Goal: Task Accomplishment & Management: Complete application form

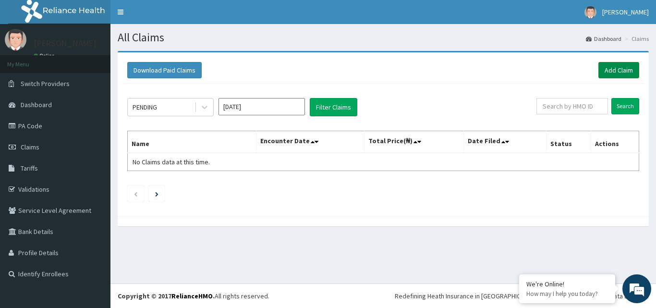
click at [610, 73] on link "Add Claim" at bounding box center [619, 70] width 41 height 16
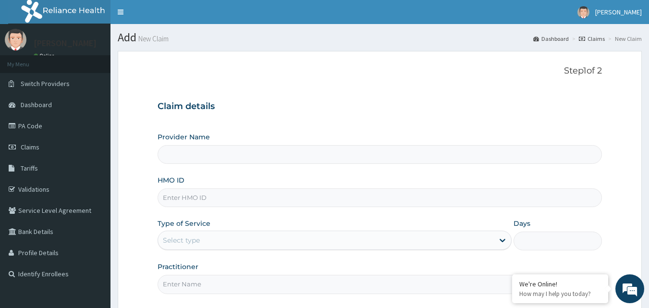
type input "Bodyline Gym- Ikoyi"
type input "1"
click at [177, 200] on input "HMO ID" at bounding box center [380, 197] width 445 height 19
type input "CIK/10040/A"
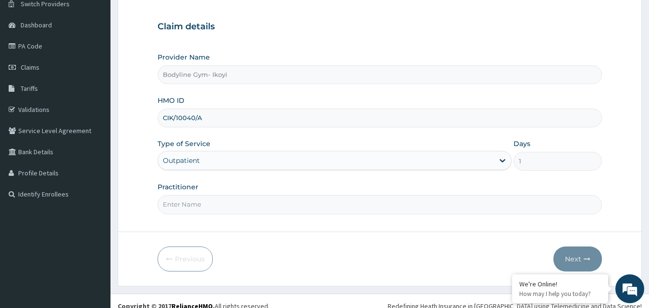
scroll to position [90, 0]
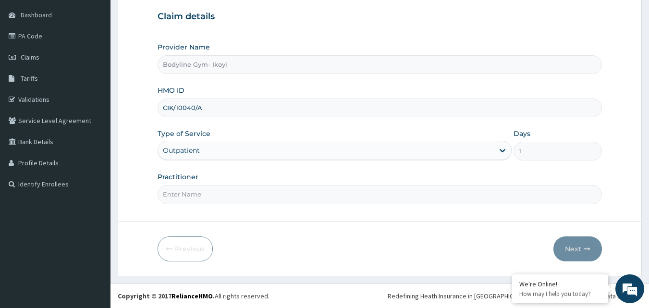
click at [206, 196] on input "Practitioner" at bounding box center [380, 194] width 445 height 19
type input "bodyline"
click at [573, 249] on button "Next" at bounding box center [578, 248] width 49 height 25
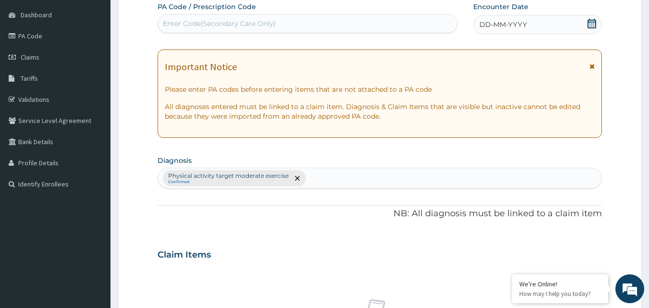
click at [204, 23] on div "Enter Code(Secondary Care Only)" at bounding box center [219, 24] width 113 height 10
type input "PA/86E5C3"
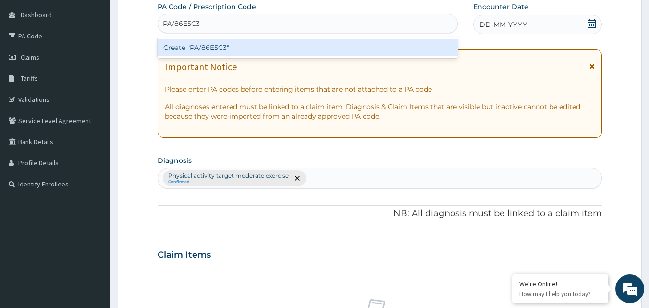
click at [232, 49] on div "Create "PA/86E5C3"" at bounding box center [308, 47] width 301 height 17
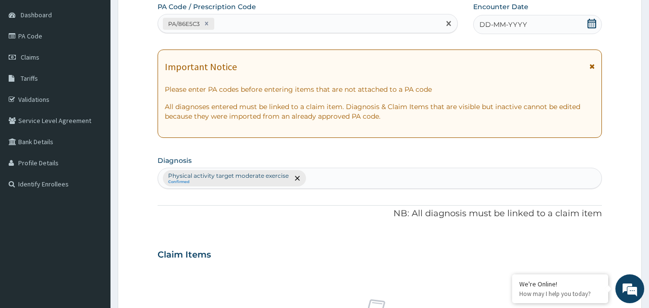
click at [537, 16] on div "DD-MM-YYYY" at bounding box center [537, 24] width 129 height 19
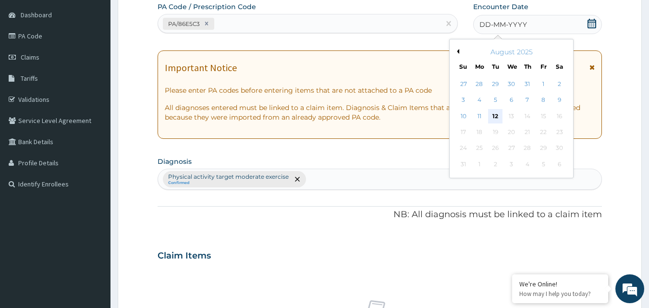
click at [494, 116] on div "12" at bounding box center [496, 116] width 14 height 14
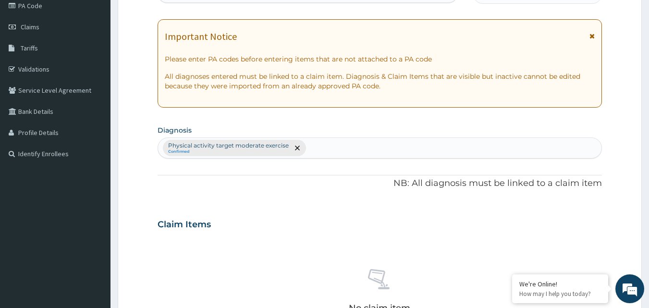
scroll to position [378, 0]
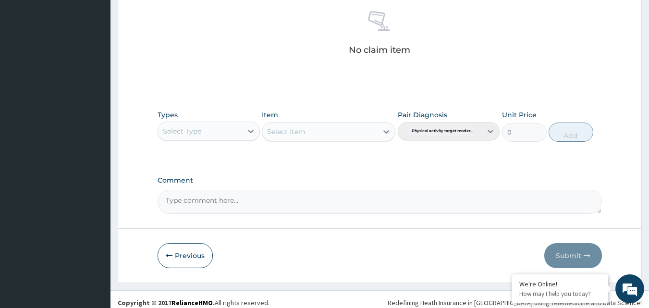
click at [207, 132] on div "Select Type" at bounding box center [200, 130] width 84 height 15
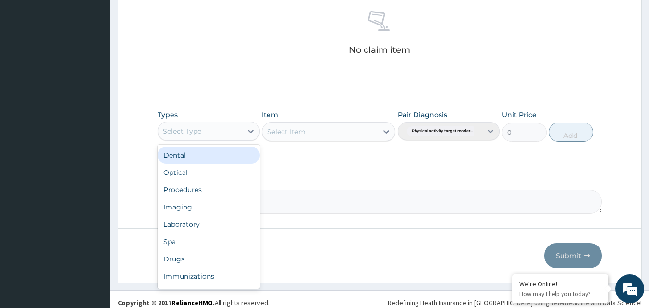
type input "g"
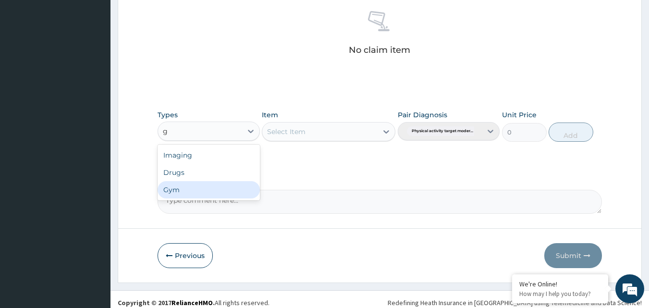
click at [209, 194] on div "Gym" at bounding box center [209, 189] width 102 height 17
click at [357, 132] on div "Select Item" at bounding box center [329, 131] width 134 height 19
click at [351, 133] on div "Select Item" at bounding box center [319, 131] width 115 height 15
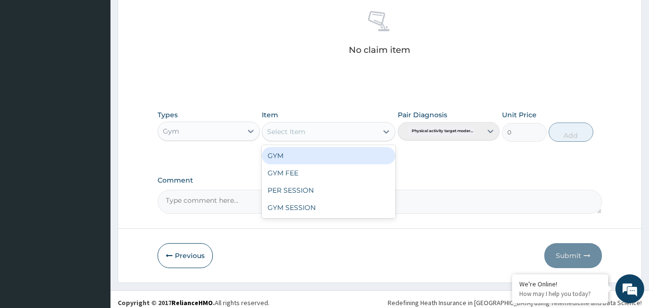
click at [336, 153] on div "GYM" at bounding box center [329, 155] width 134 height 17
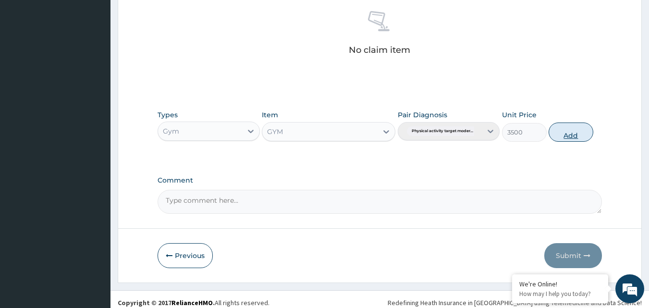
click at [577, 136] on button "Add" at bounding box center [571, 132] width 45 height 19
type input "0"
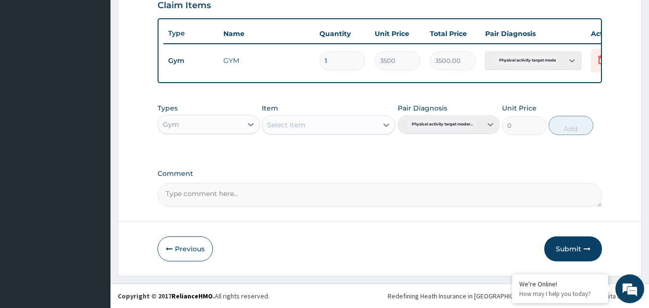
scroll to position [346, 0]
click at [579, 248] on button "Submit" at bounding box center [573, 248] width 58 height 25
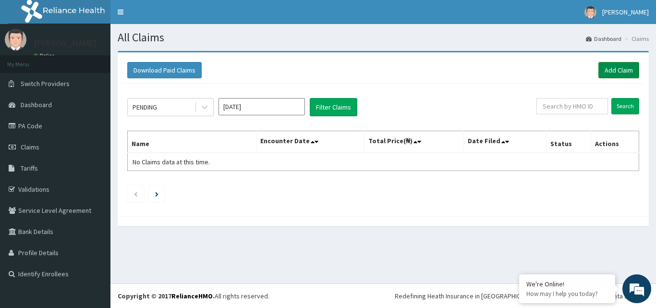
click at [613, 67] on link "Add Claim" at bounding box center [619, 70] width 41 height 16
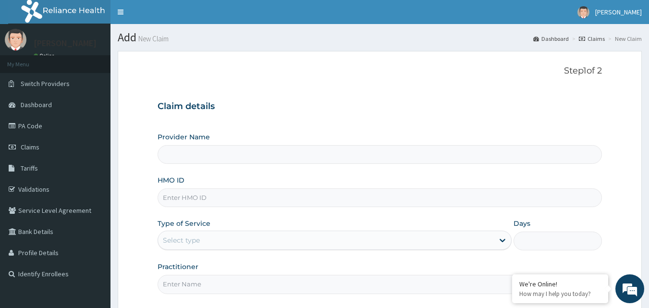
click at [215, 203] on input "HMO ID" at bounding box center [380, 197] width 445 height 19
type input "Bodyline Gym- Ikoyi"
type input "1"
type input "MLL/10037/A"
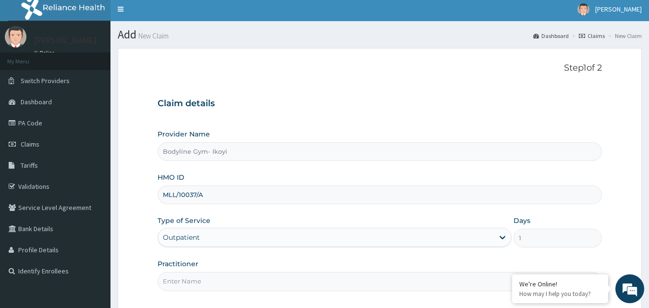
scroll to position [90, 0]
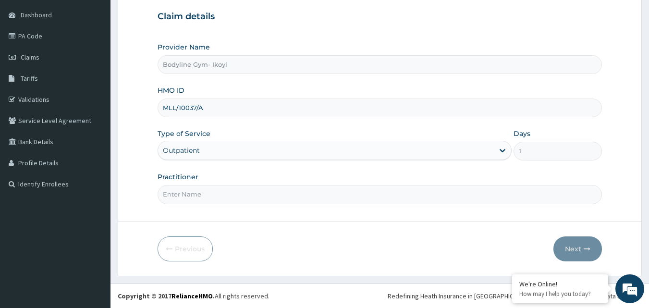
click at [214, 192] on input "Practitioner" at bounding box center [380, 194] width 445 height 19
type input "bodyline"
click at [571, 247] on button "Next" at bounding box center [578, 248] width 49 height 25
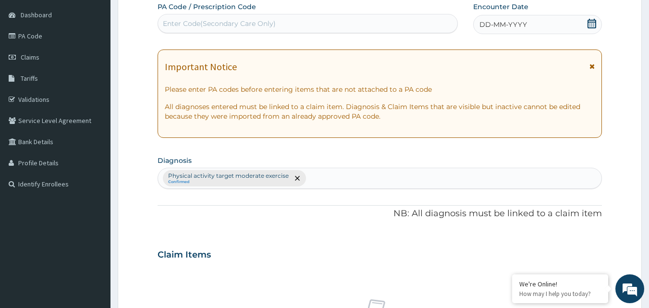
click at [194, 25] on div "Enter Code(Secondary Care Only)" at bounding box center [219, 24] width 113 height 10
type input "PA/CF0288"
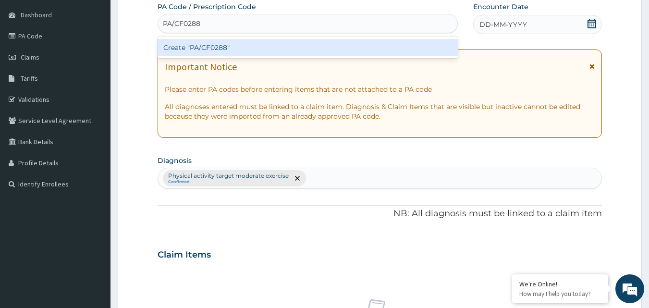
click at [228, 52] on div "Create "PA/CF0288"" at bounding box center [308, 47] width 301 height 17
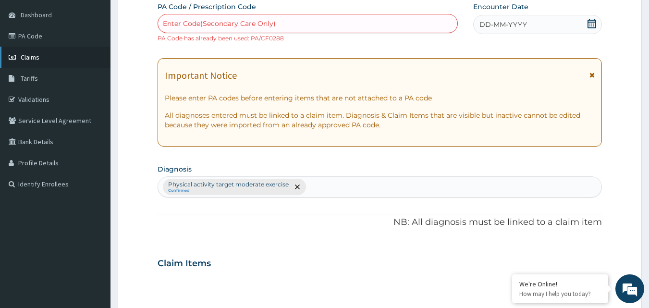
click at [43, 54] on link "Claims" at bounding box center [55, 57] width 111 height 21
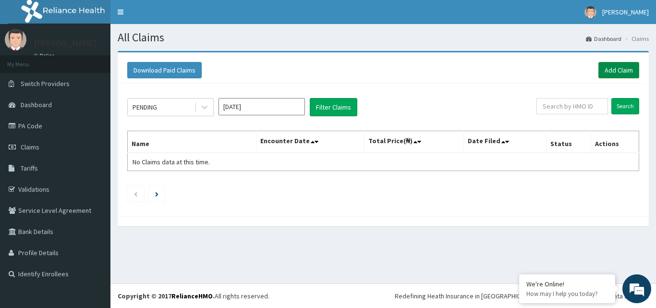
click at [616, 66] on link "Add Claim" at bounding box center [619, 70] width 41 height 16
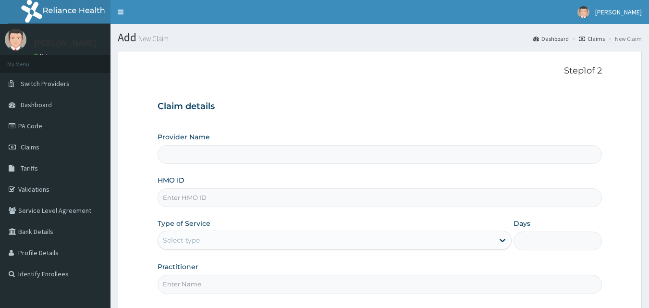
type input "Bodyline Gym- Ikoyi"
type input "1"
